Goal: Ask a question

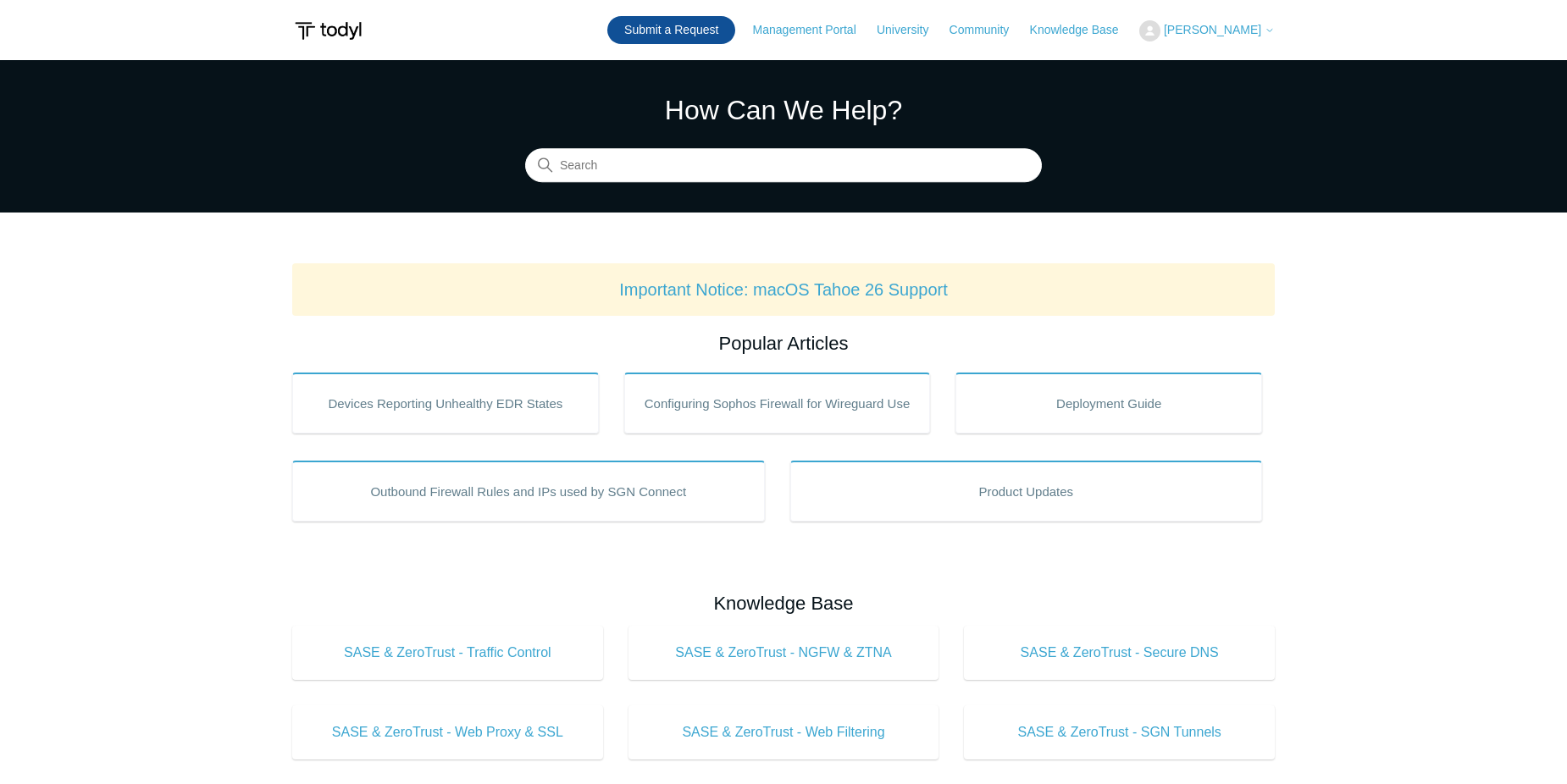
click at [706, 34] on link "Submit a Request" at bounding box center [671, 30] width 128 height 28
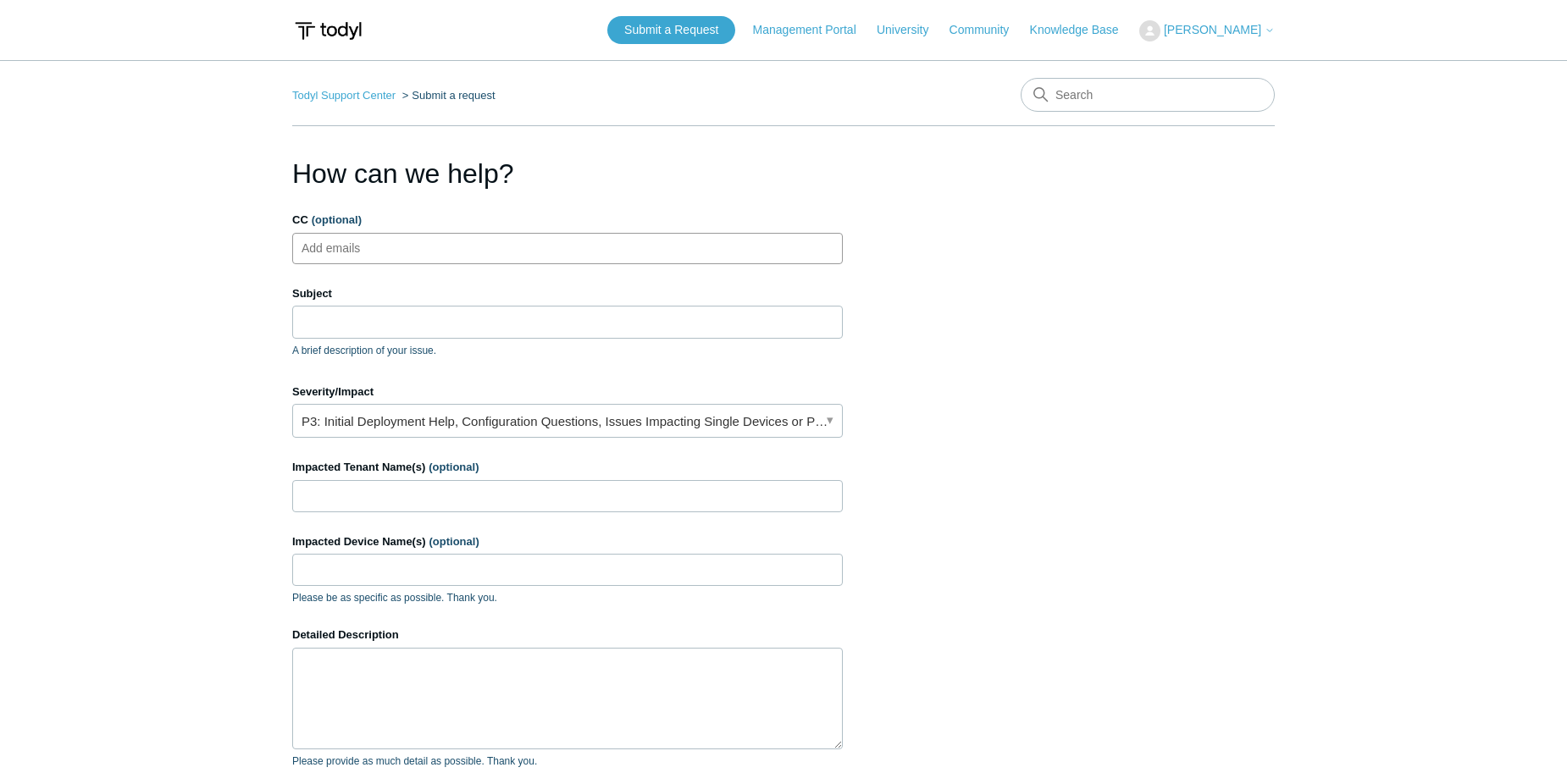
click at [364, 248] on input "CC (optional)" at bounding box center [346, 248] width 101 height 26
type input "[PERSON_NAME][EMAIL_ADDRESS][DOMAIN_NAME]"
click at [416, 311] on input "Subject" at bounding box center [567, 322] width 551 height 33
